Goal: Find specific page/section: Find specific page/section

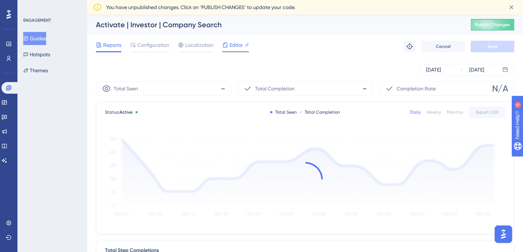
click at [236, 48] on span "Editor" at bounding box center [235, 45] width 13 height 9
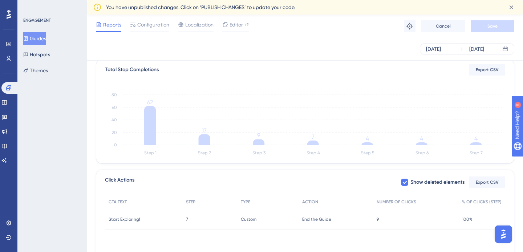
scroll to position [175, 0]
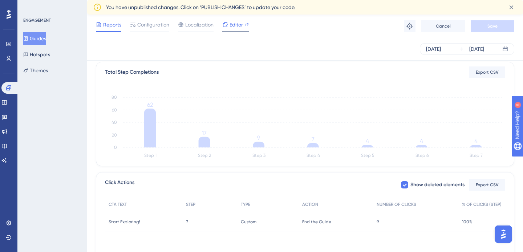
click at [229, 26] on div "Editor" at bounding box center [235, 24] width 26 height 9
